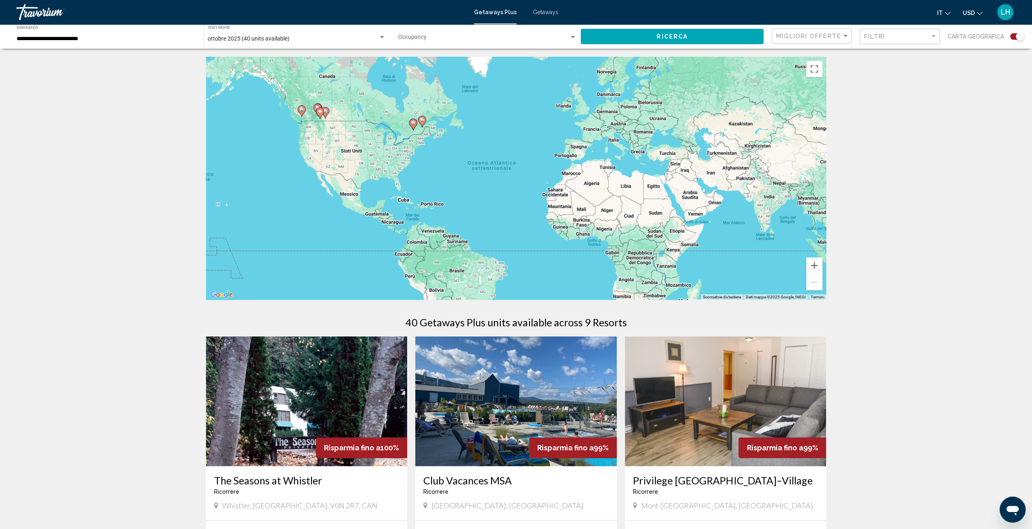
click at [421, 126] on gmp-advanced-marker "Main content" at bounding box center [422, 122] width 8 height 12
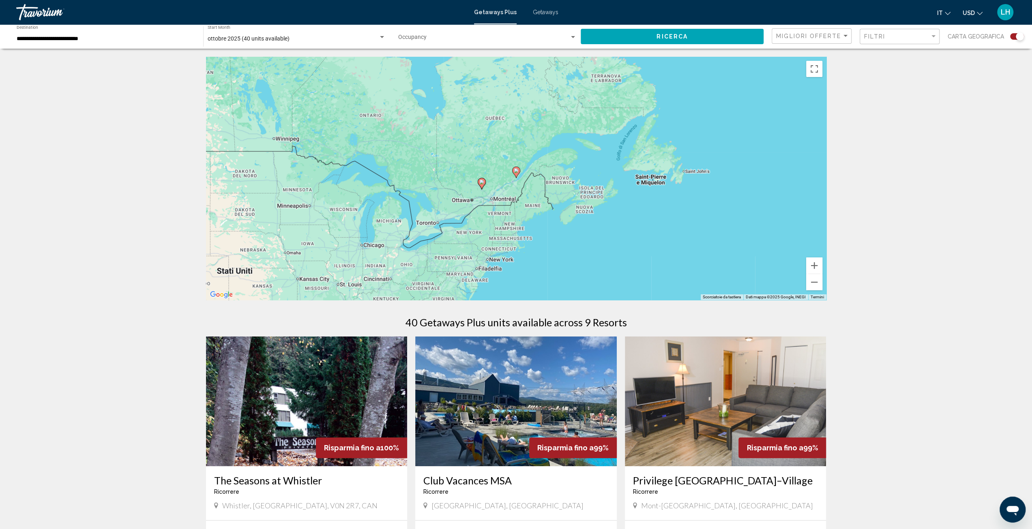
click at [484, 189] on gmp-advanced-marker "Main content" at bounding box center [482, 184] width 8 height 12
type input "**********"
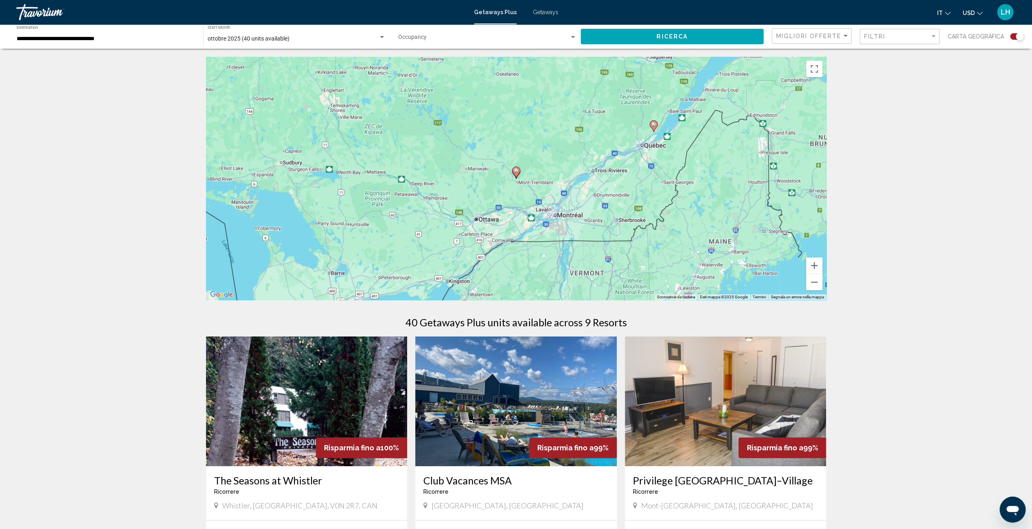
click at [519, 171] on icon "Main content" at bounding box center [515, 172] width 7 height 11
click at [655, 124] on image "Main content" at bounding box center [653, 124] width 5 height 5
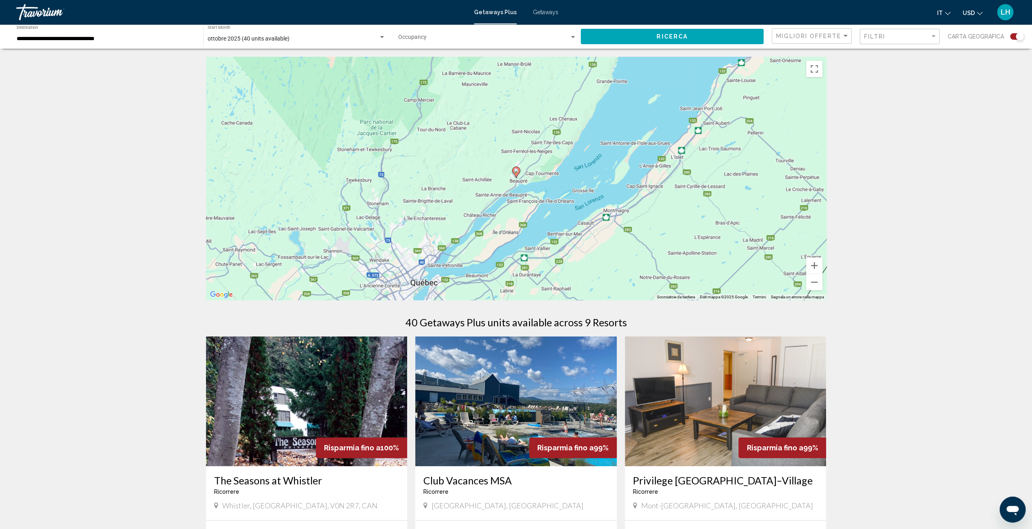
click at [513, 174] on gmp-advanced-marker "Main content" at bounding box center [516, 172] width 8 height 12
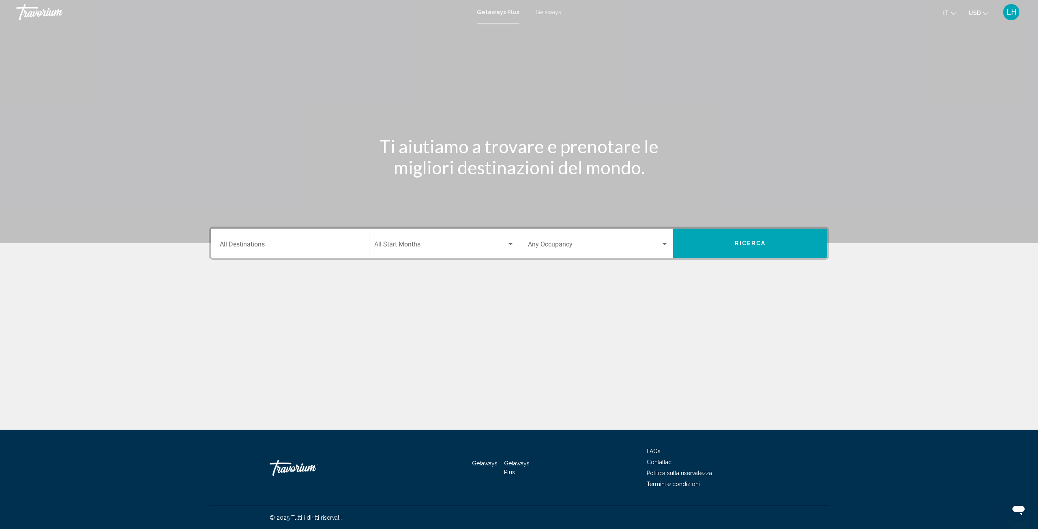
click at [545, 12] on span "Getaways" at bounding box center [549, 12] width 26 height 6
